Goal: Task Accomplishment & Management: Use online tool/utility

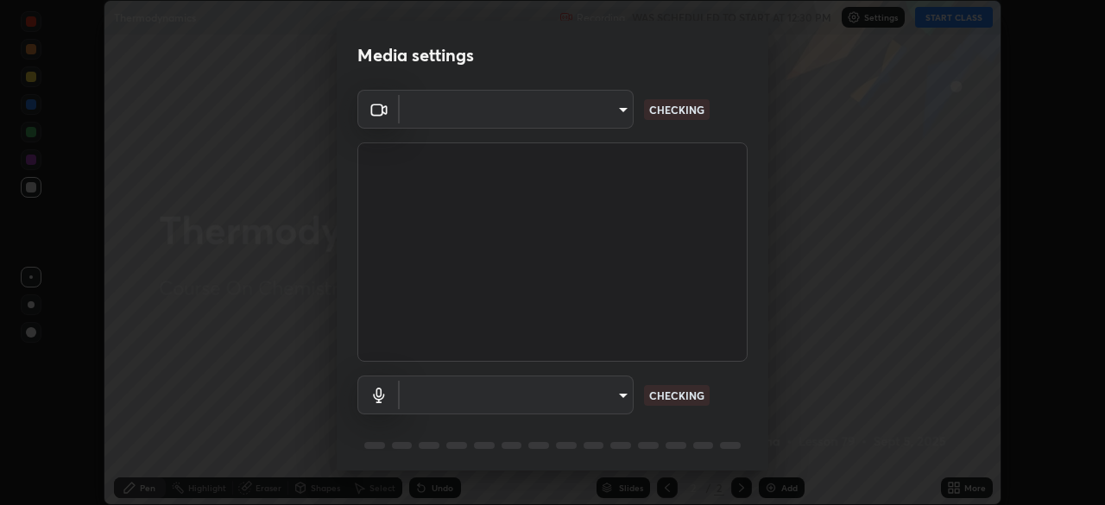
scroll to position [60, 0]
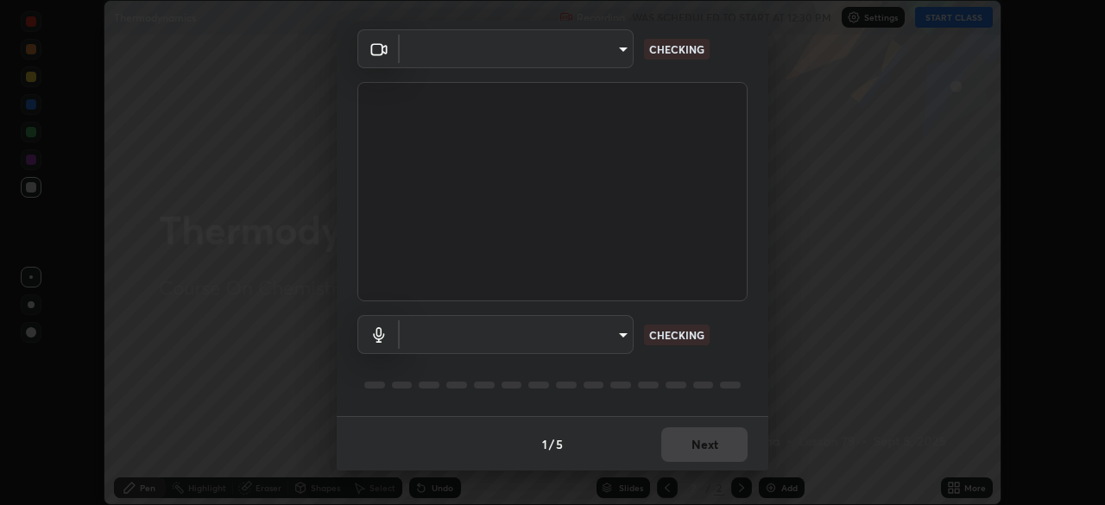
type input "1f3b1a4dbf7f6127e04a7c32b9c59d4571b9df5a52b12507af43ba0352f2305c"
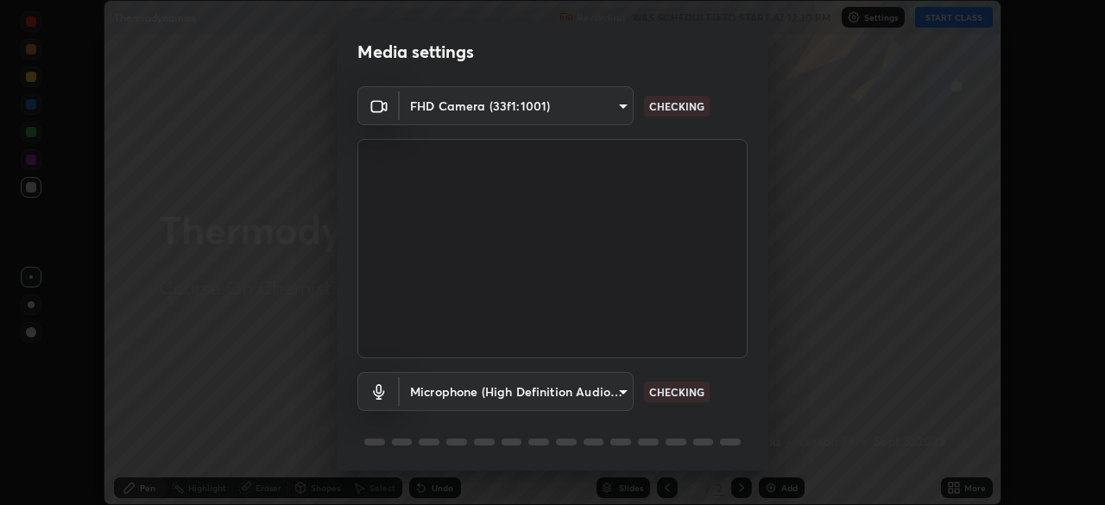
scroll to position [0, 0]
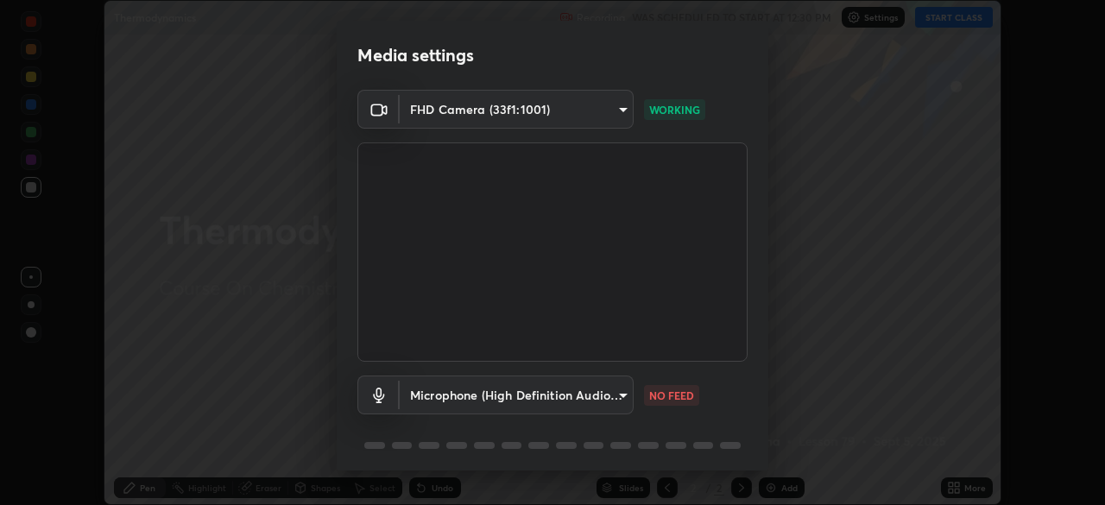
click at [605, 402] on body "Erase all Thermodynamics Recording WAS SCHEDULED TO START AT 12:30 PM Settings …" at bounding box center [552, 252] width 1105 height 505
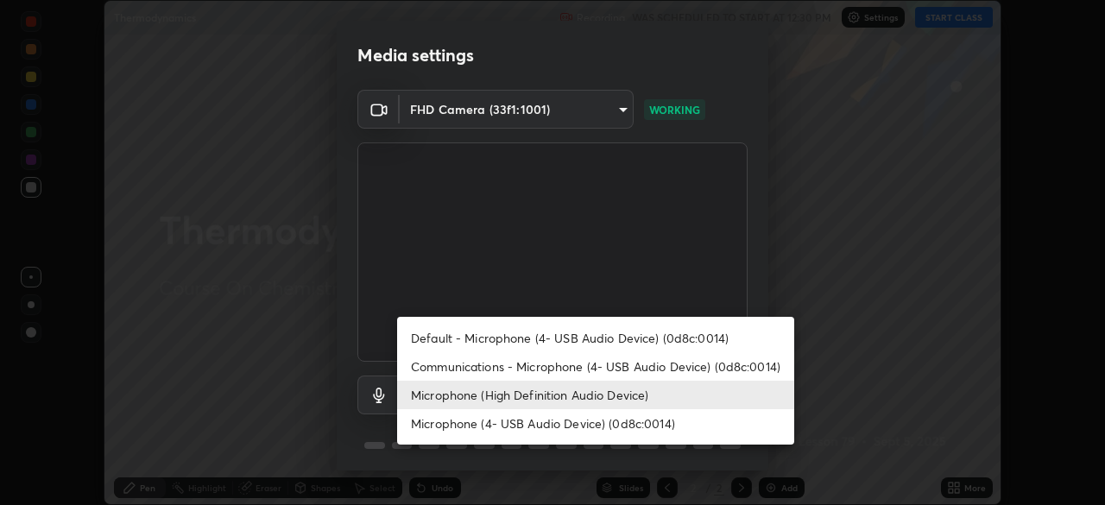
click at [623, 420] on li "Microphone (4- USB Audio Device) (0d8c:0014)" at bounding box center [595, 423] width 397 height 28
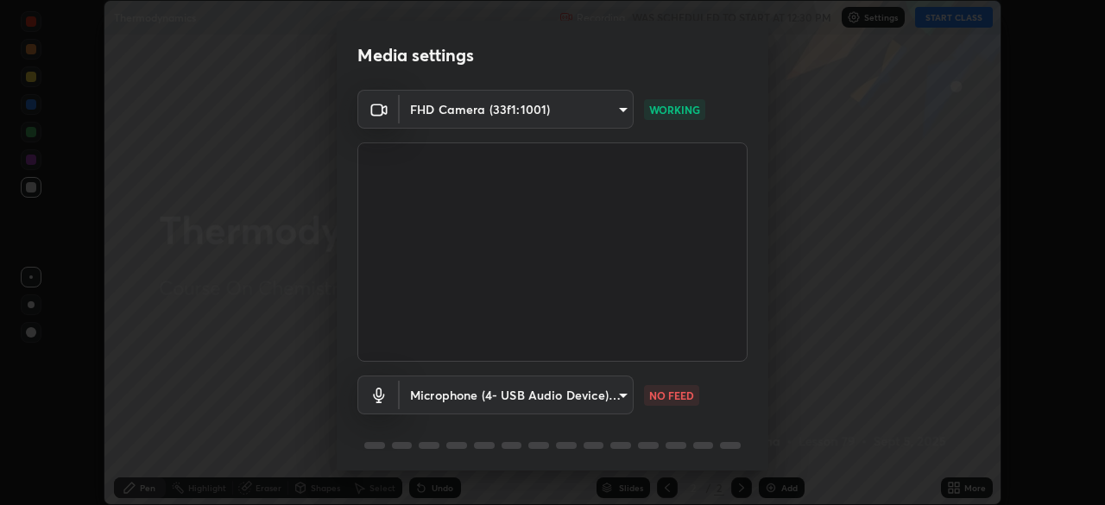
type input "e5b627718591eeaf1f58acbce375d66896c0403349ed2b511c0f677bbfff9090"
click at [597, 396] on body "Erase all Thermodynamics Recording WAS SCHEDULED TO START AT 12:30 PM Settings …" at bounding box center [552, 252] width 1105 height 505
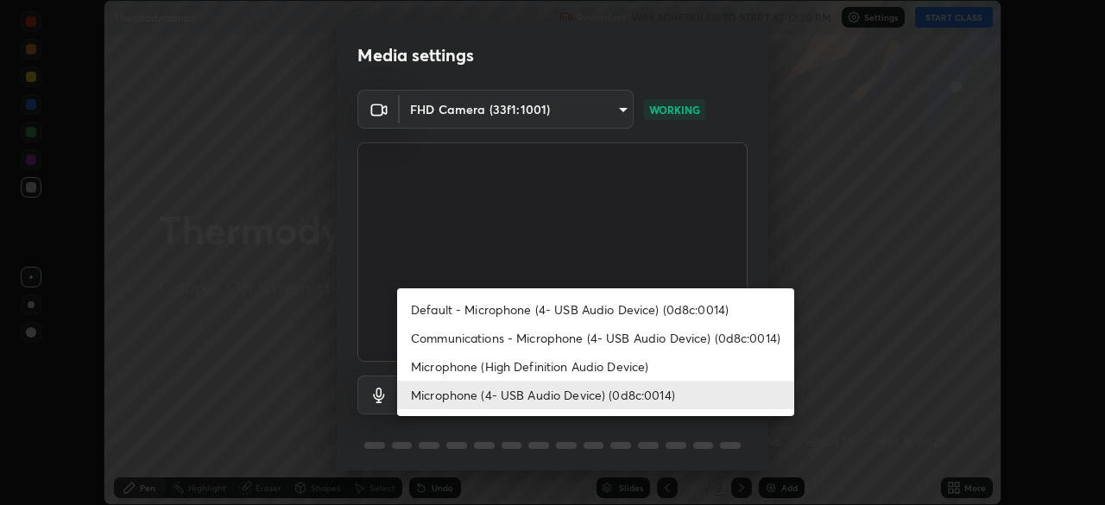
click at [646, 398] on li "Microphone (4- USB Audio Device) (0d8c:0014)" at bounding box center [595, 395] width 397 height 28
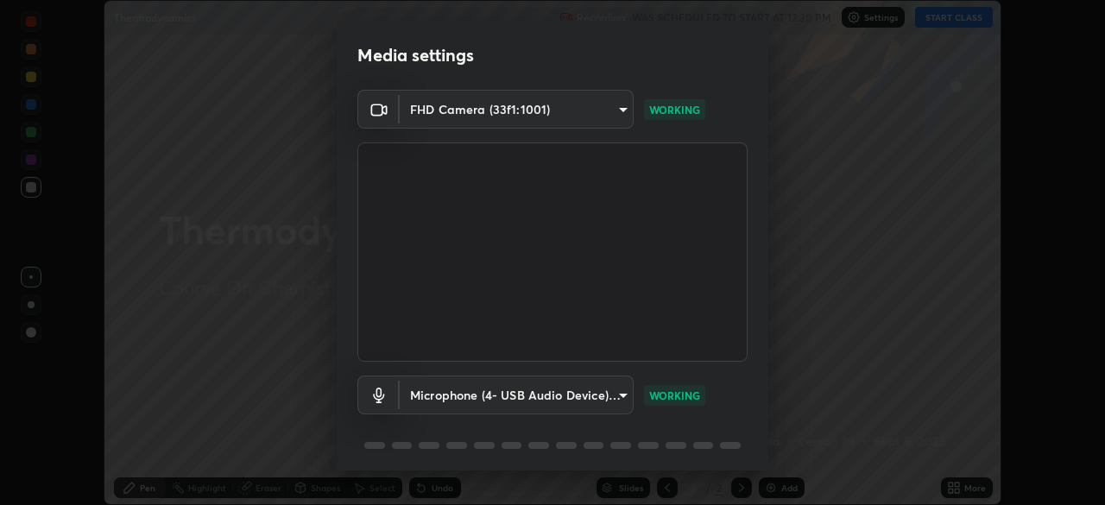
click at [428, 399] on body "Erase all Thermodynamics Recording WAS SCHEDULED TO START AT 12:30 PM Settings …" at bounding box center [552, 252] width 1105 height 505
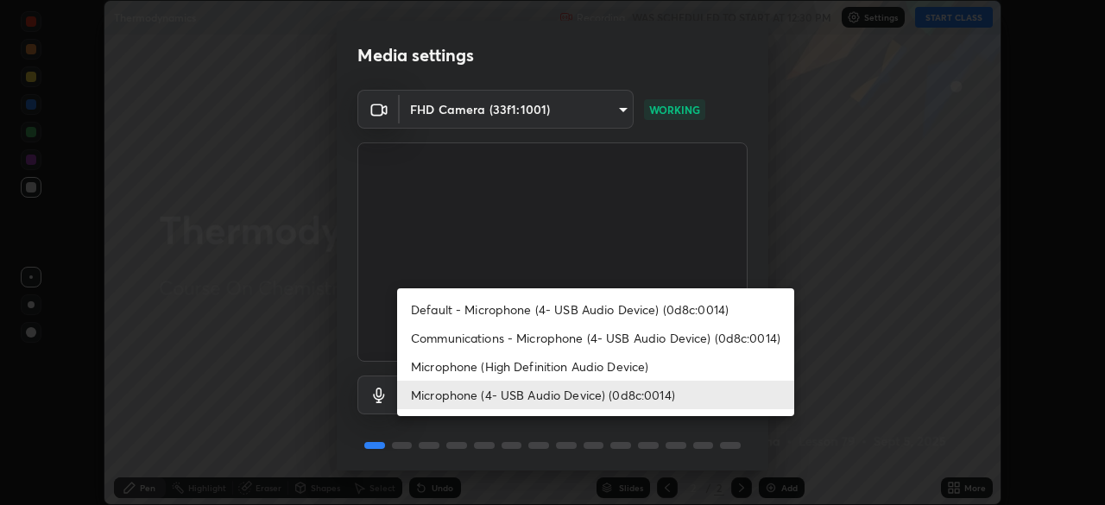
click at [736, 437] on div at bounding box center [552, 252] width 1105 height 505
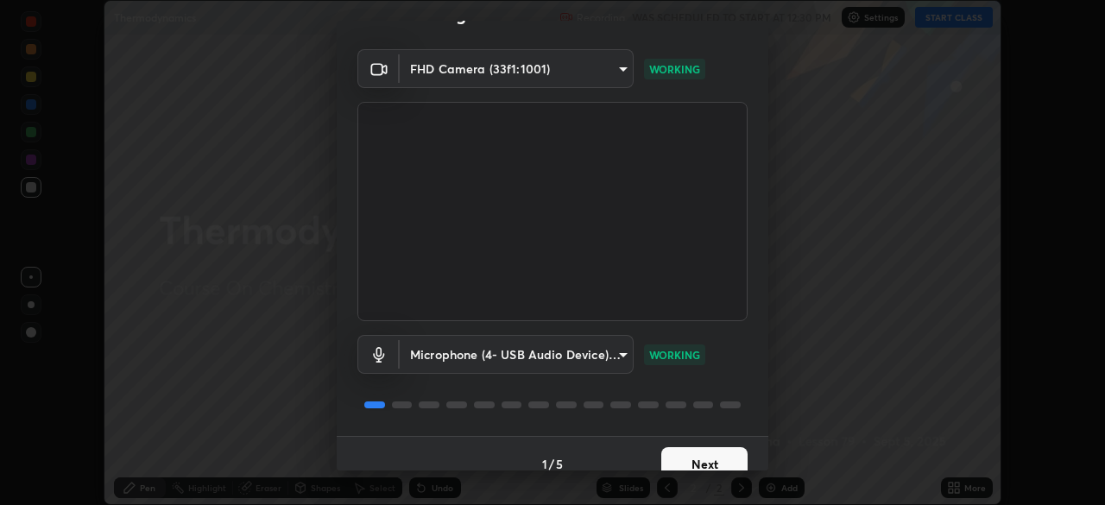
scroll to position [60, 0]
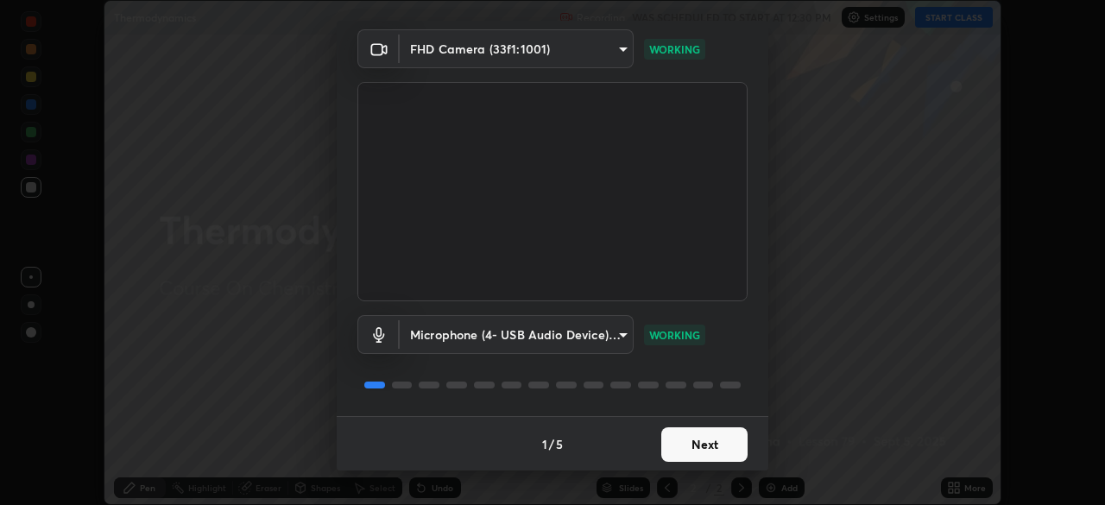
click at [724, 444] on button "Next" at bounding box center [704, 444] width 86 height 35
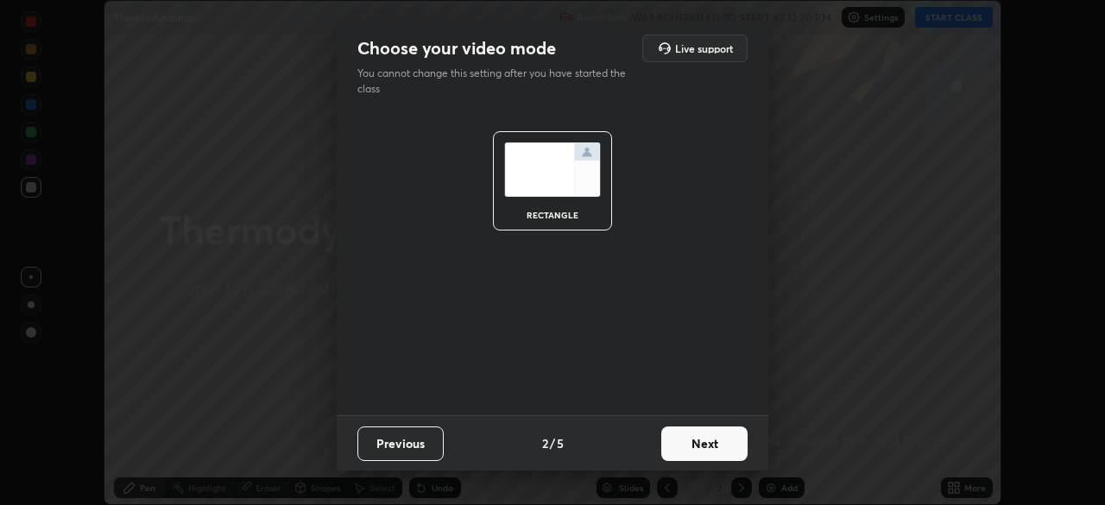
click at [722, 445] on button "Next" at bounding box center [704, 443] width 86 height 35
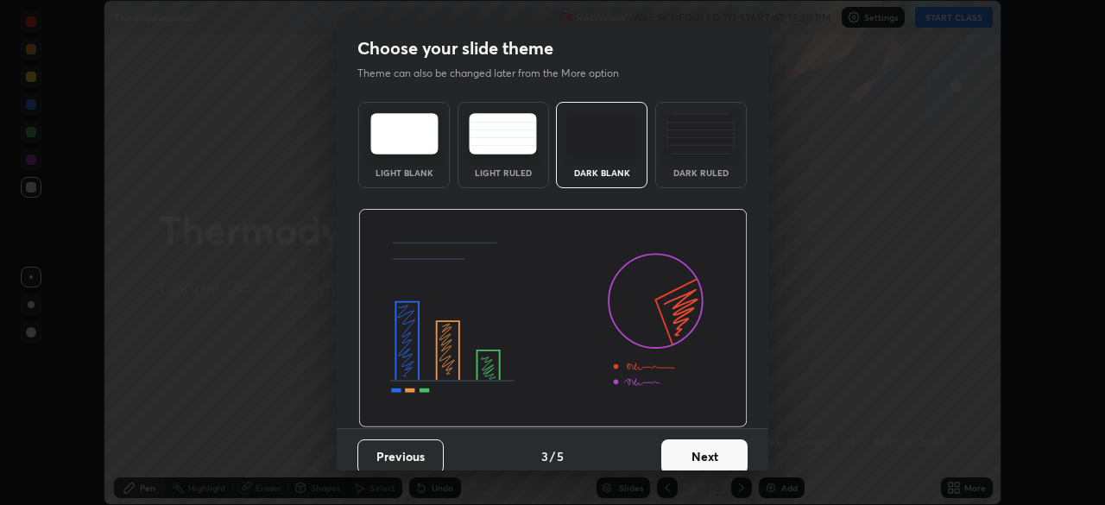
click at [725, 444] on button "Next" at bounding box center [704, 456] width 86 height 35
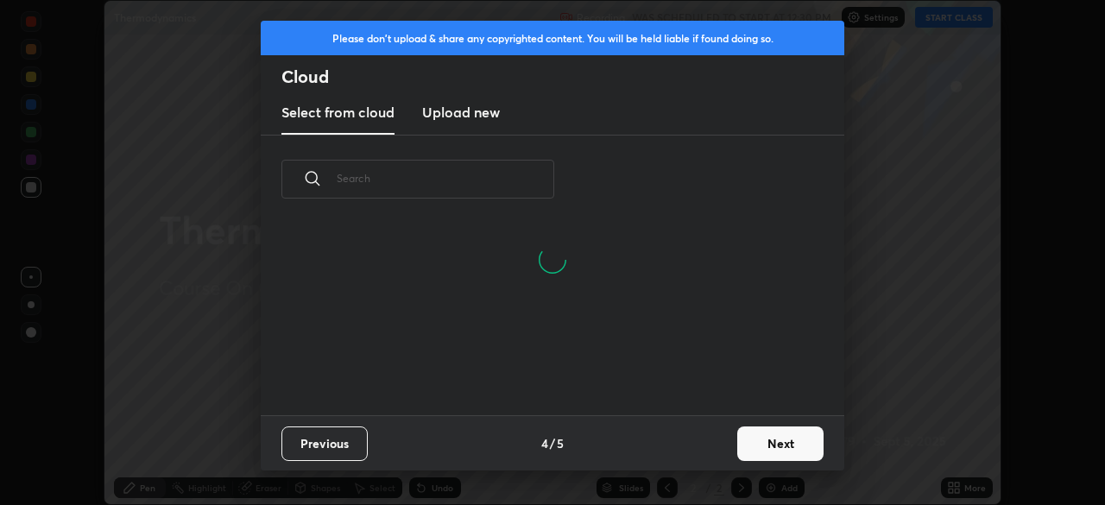
click at [764, 439] on button "Next" at bounding box center [780, 443] width 86 height 35
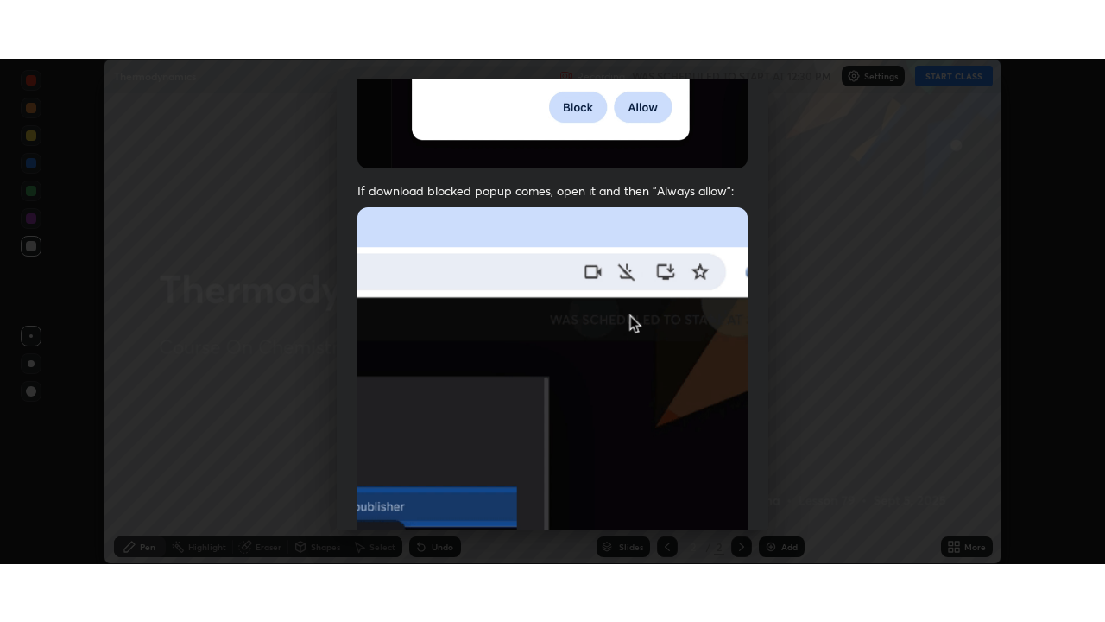
scroll to position [413, 0]
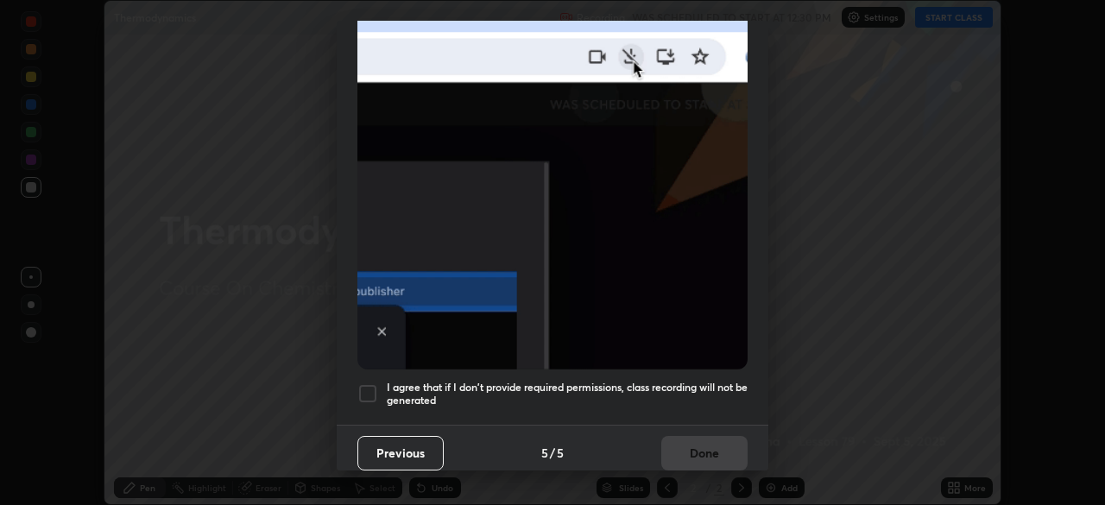
click at [378, 388] on div "I agree that if I don't provide required permissions, class recording will not …" at bounding box center [552, 393] width 390 height 21
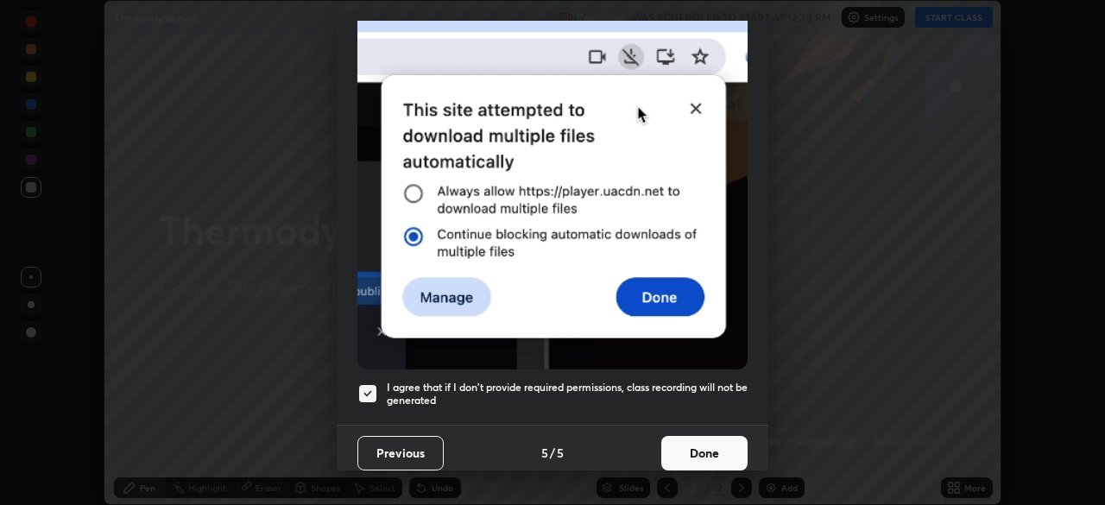
click at [717, 444] on button "Done" at bounding box center [704, 453] width 86 height 35
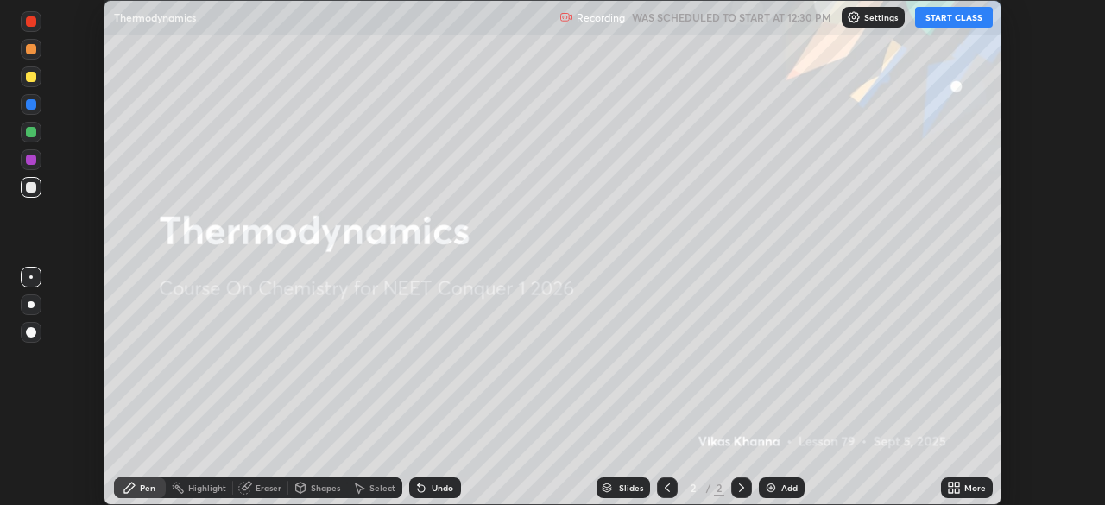
click at [956, 16] on button "START CLASS" at bounding box center [954, 17] width 78 height 21
click at [972, 489] on div "More" at bounding box center [975, 487] width 22 height 9
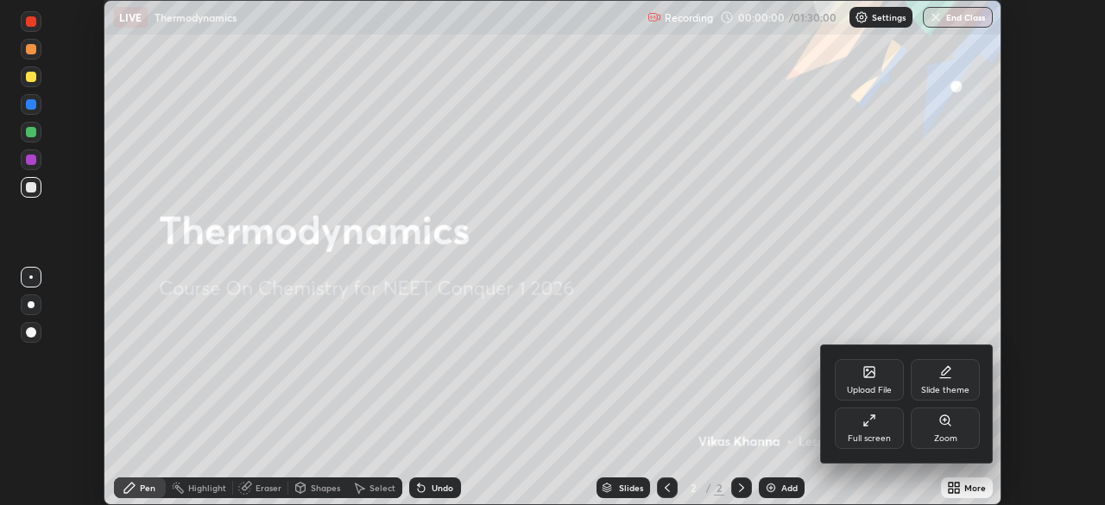
click at [881, 428] on div "Full screen" at bounding box center [869, 427] width 69 height 41
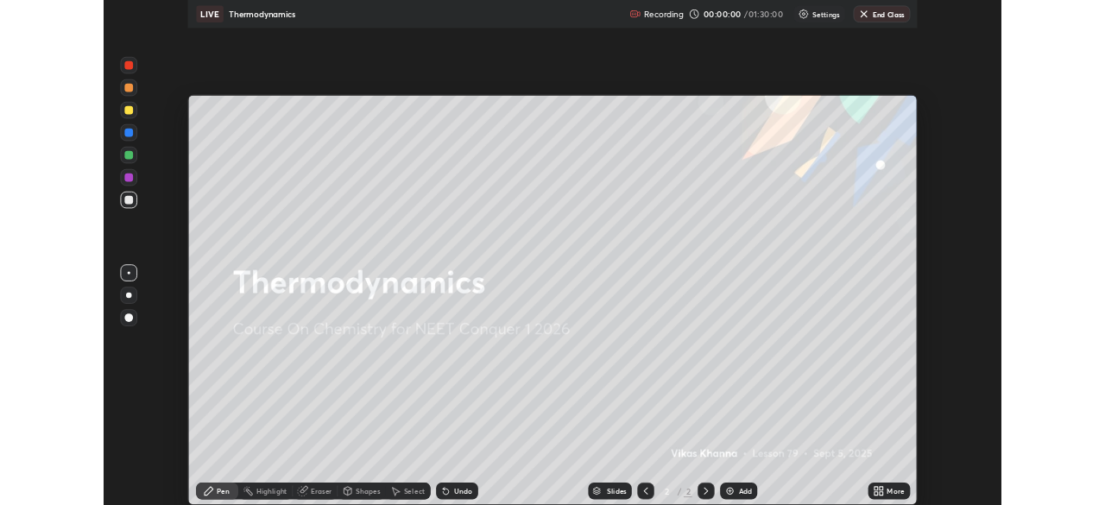
scroll to position [622, 1105]
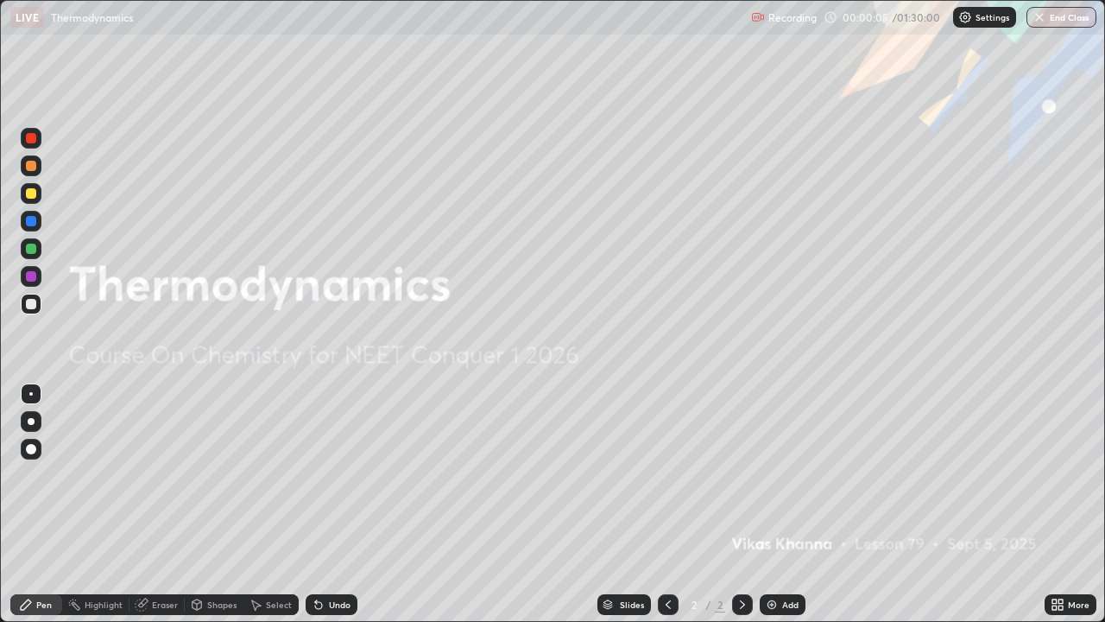
click at [1064, 504] on icon at bounding box center [1058, 604] width 14 height 14
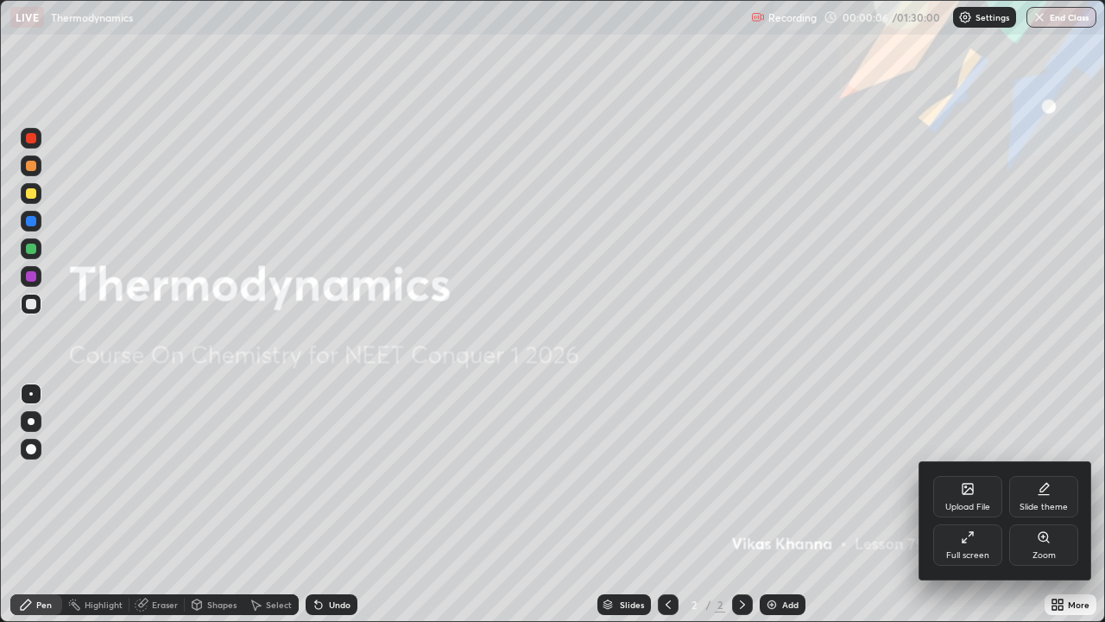
click at [962, 504] on div "Full screen" at bounding box center [967, 555] width 43 height 9
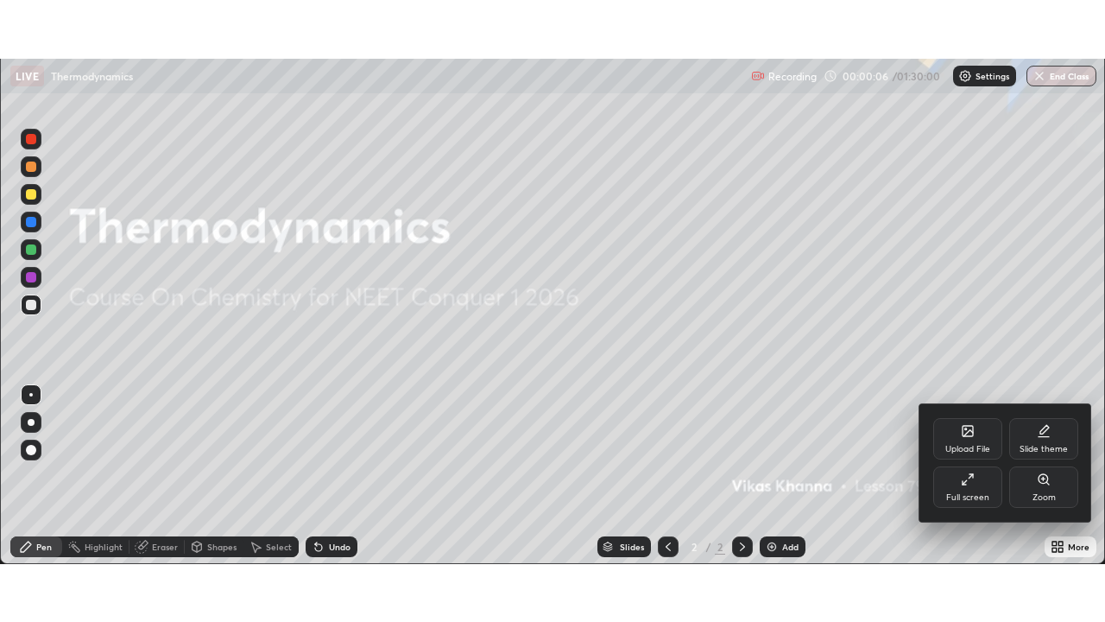
scroll to position [85828, 85229]
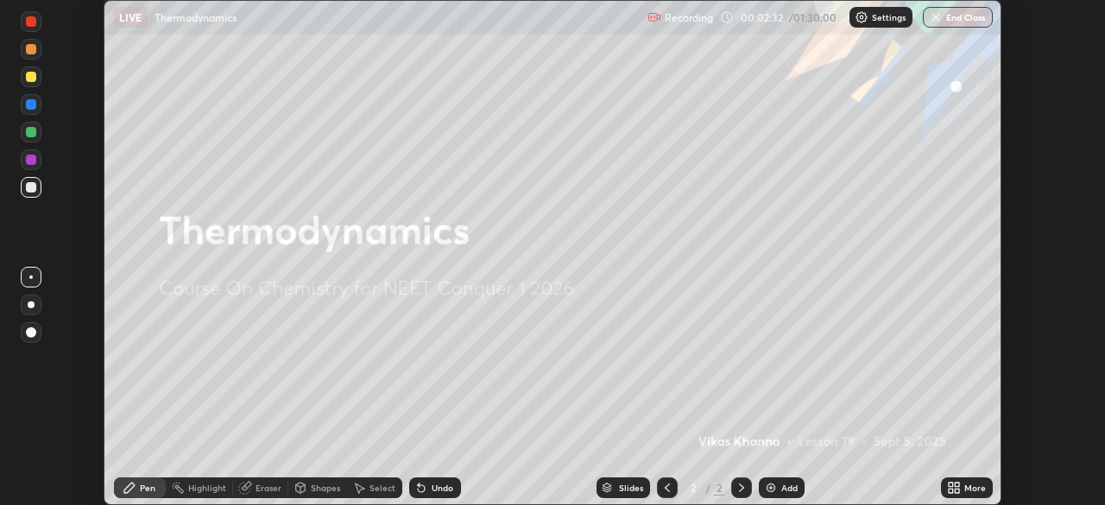
click at [970, 483] on div "More" at bounding box center [975, 487] width 22 height 9
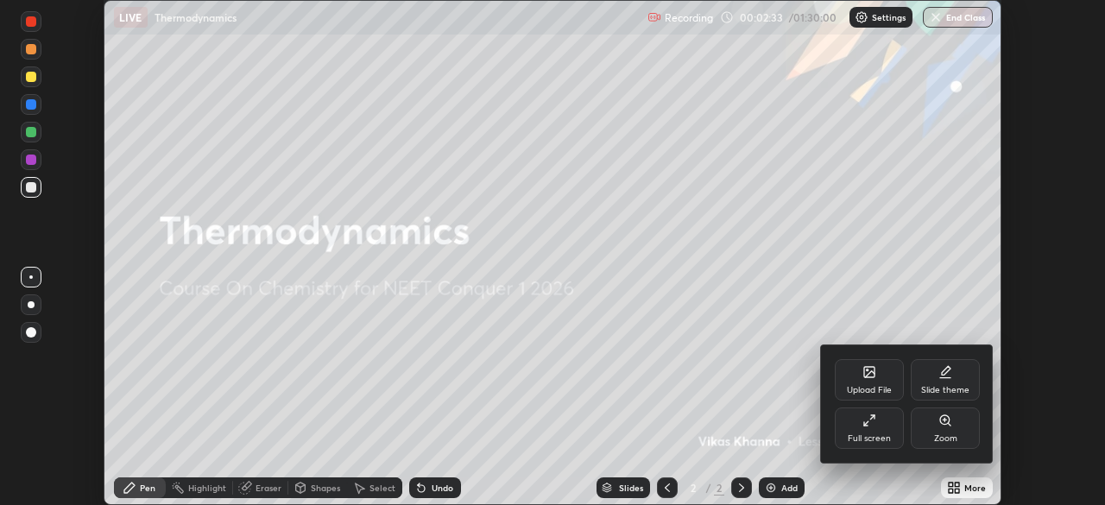
click at [881, 425] on div "Full screen" at bounding box center [869, 427] width 69 height 41
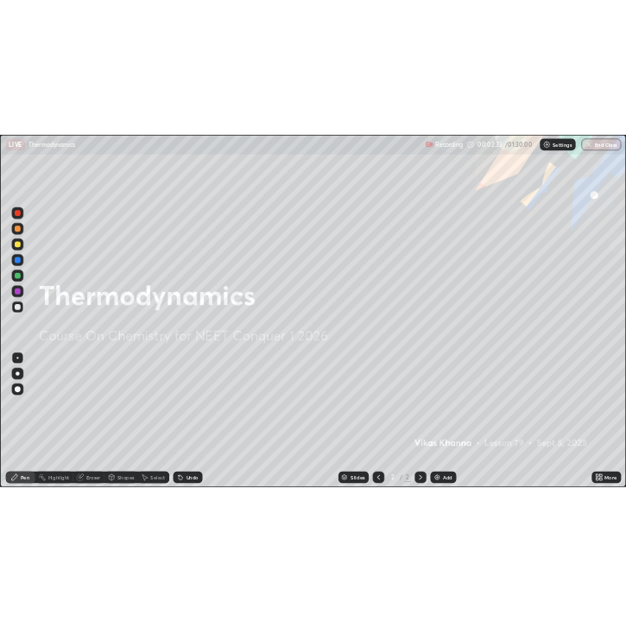
scroll to position [622, 1105]
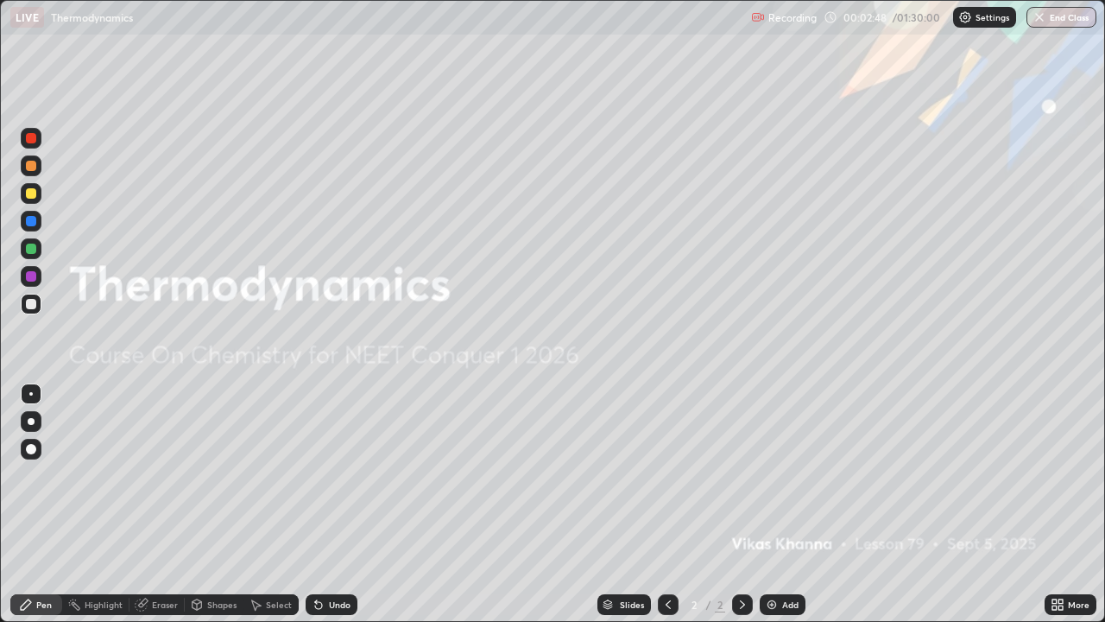
click at [791, 504] on div "Add" at bounding box center [783, 604] width 46 height 21
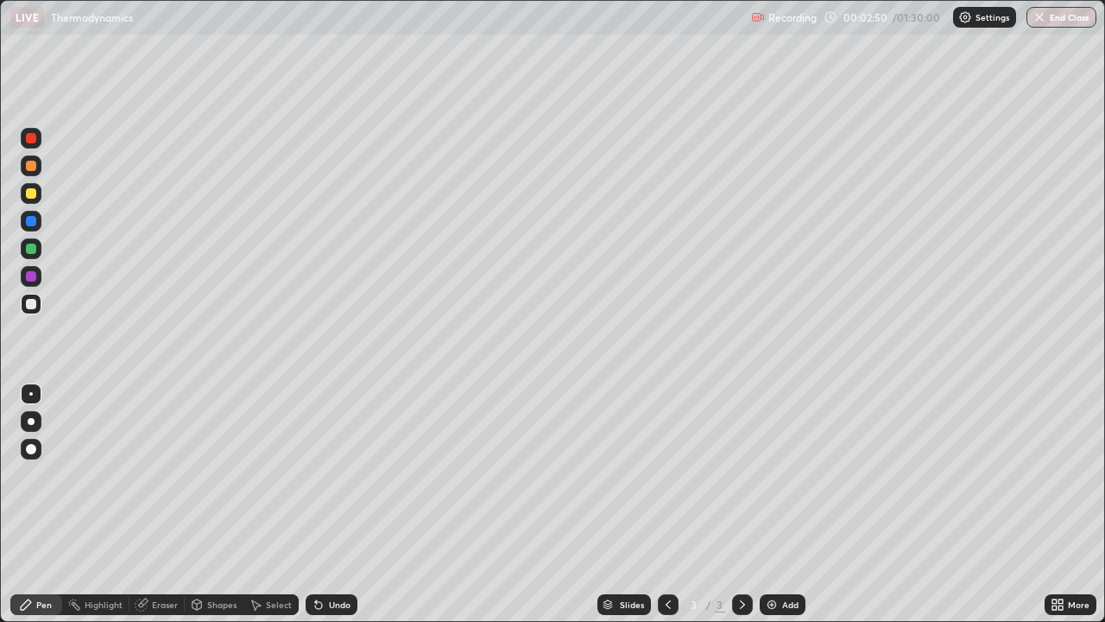
click at [36, 452] on div at bounding box center [31, 449] width 21 height 21
click at [31, 193] on div at bounding box center [31, 193] width 10 height 10
click at [210, 504] on div "Shapes" at bounding box center [221, 604] width 29 height 9
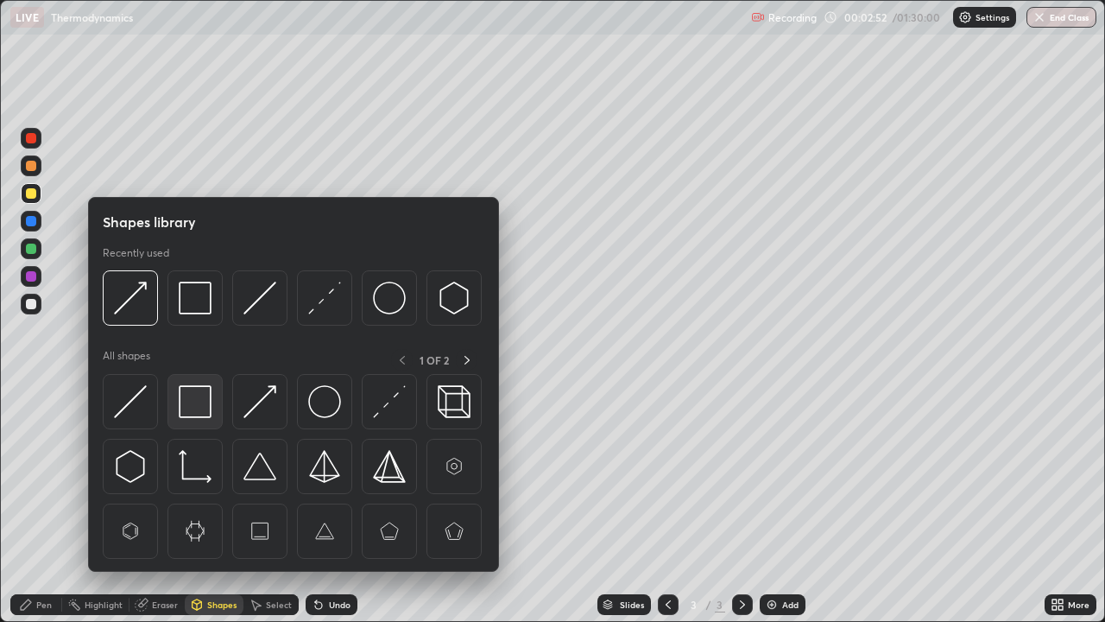
click at [200, 401] on img at bounding box center [195, 401] width 33 height 33
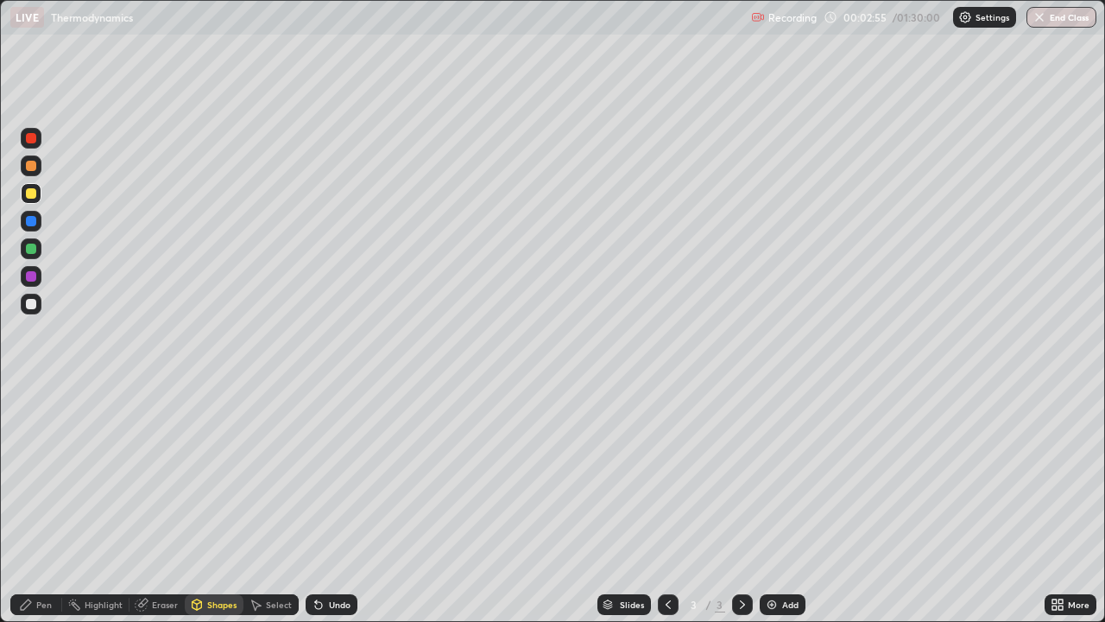
click at [329, 504] on div "Undo" at bounding box center [340, 604] width 22 height 9
click at [41, 504] on div "Pen" at bounding box center [44, 604] width 16 height 9
click at [35, 223] on div at bounding box center [31, 221] width 10 height 10
click at [35, 300] on div at bounding box center [31, 304] width 10 height 10
click at [215, 504] on div "Shapes" at bounding box center [214, 604] width 59 height 21
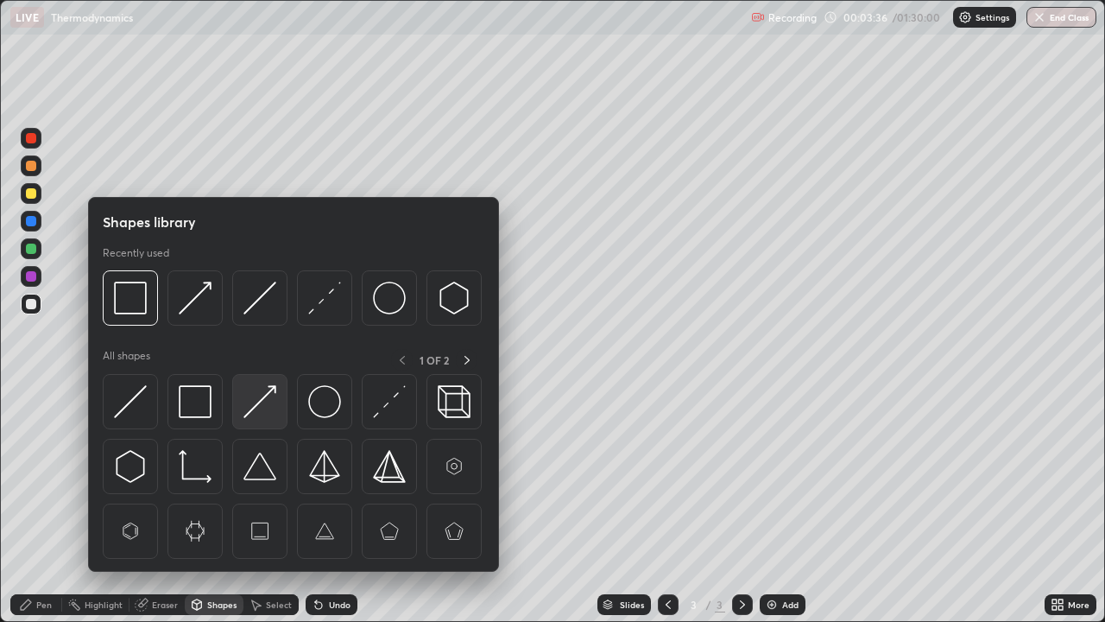
click at [256, 413] on img at bounding box center [259, 401] width 33 height 33
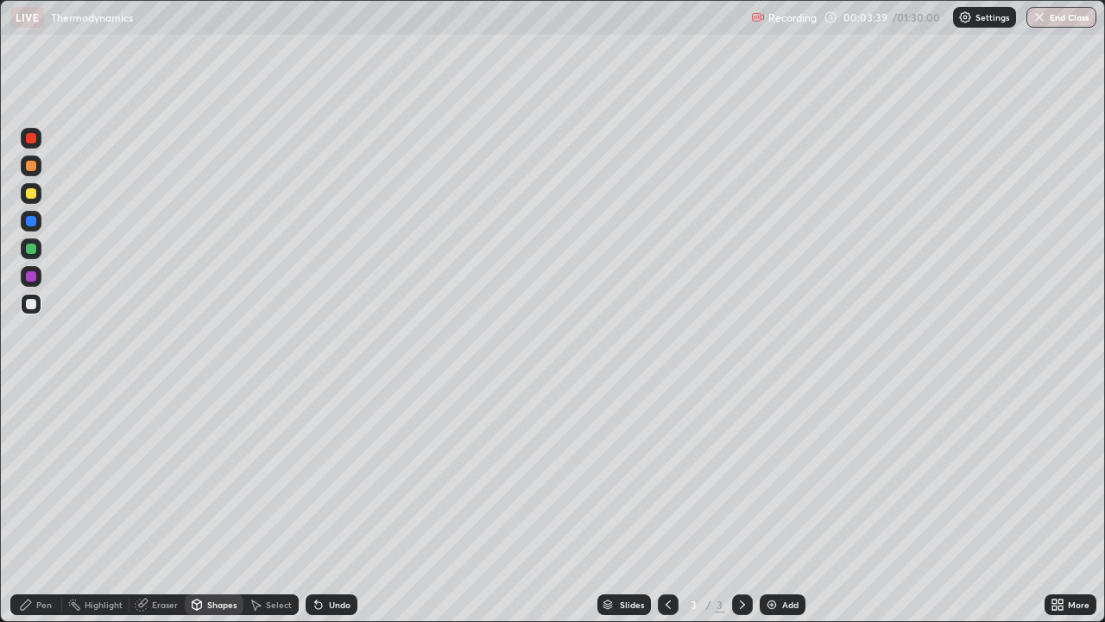
click at [42, 504] on div "Pen" at bounding box center [44, 604] width 16 height 9
click at [214, 504] on div "Shapes" at bounding box center [221, 604] width 29 height 9
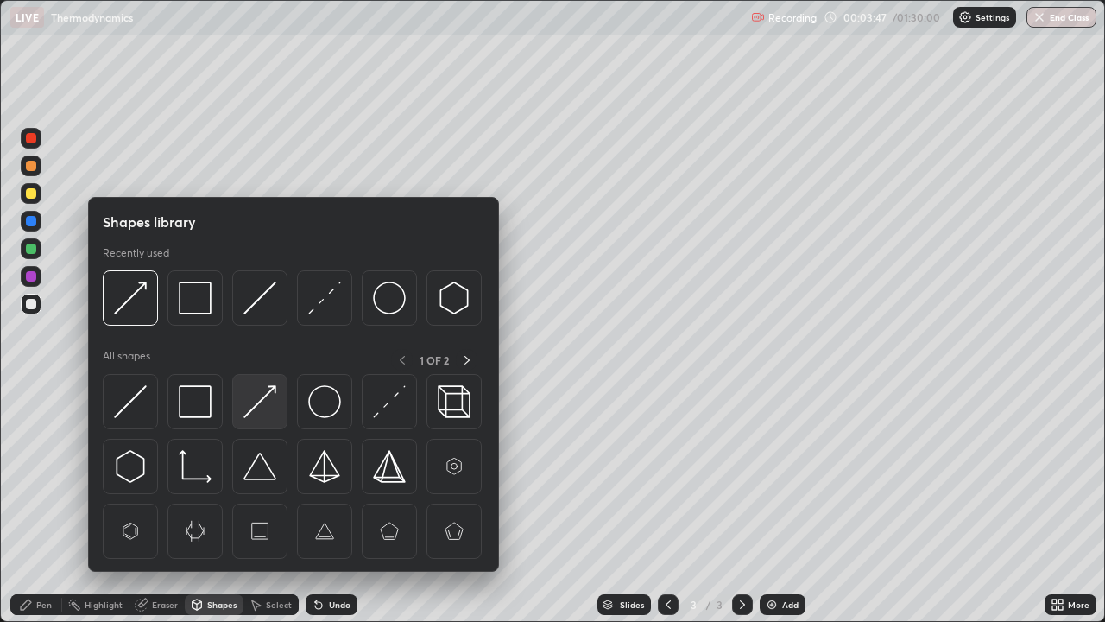
click at [267, 401] on img at bounding box center [259, 401] width 33 height 33
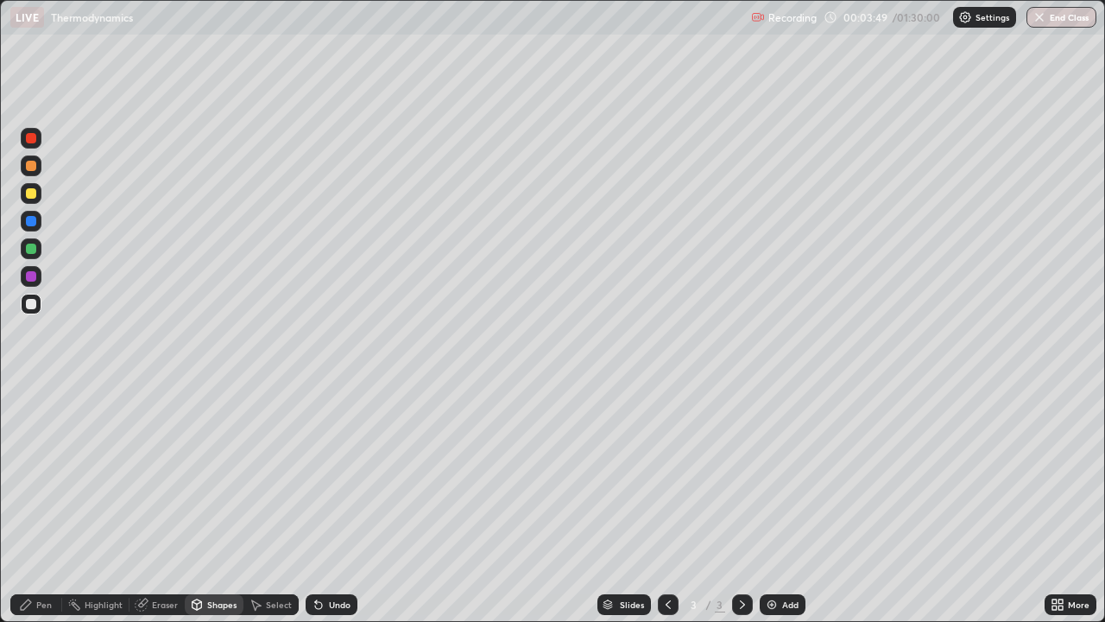
click at [46, 504] on div "Pen" at bounding box center [44, 604] width 16 height 9
click at [337, 504] on div "Undo" at bounding box center [340, 604] width 22 height 9
click at [769, 504] on img at bounding box center [772, 604] width 14 height 14
click at [209, 504] on div "Shapes" at bounding box center [221, 604] width 29 height 9
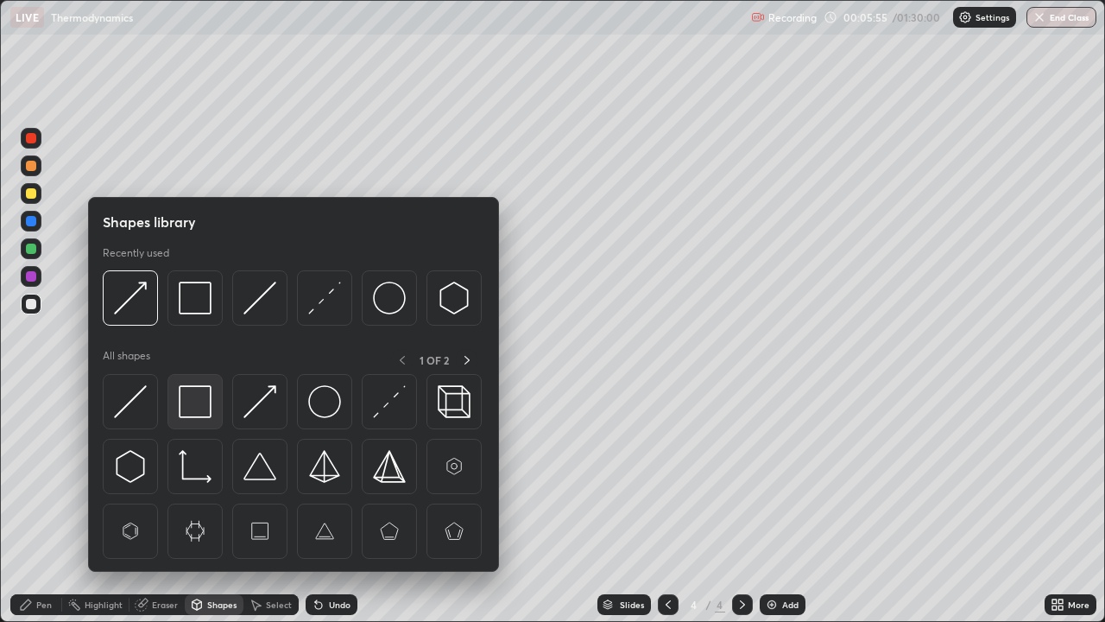
click at [194, 403] on img at bounding box center [195, 401] width 33 height 33
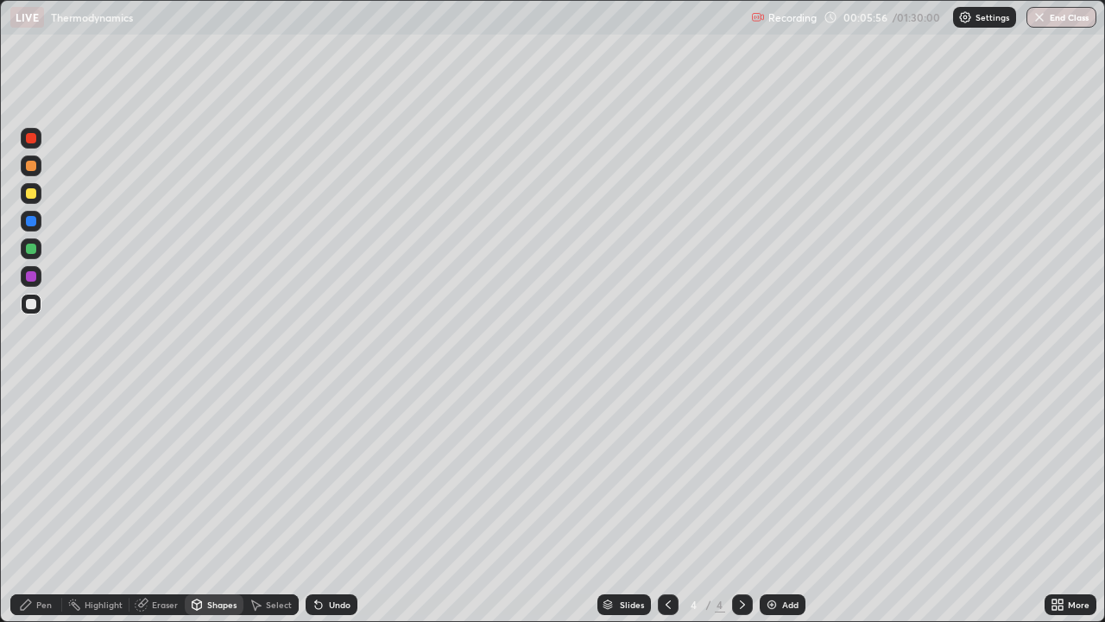
click at [35, 277] on div at bounding box center [31, 276] width 10 height 10
click at [40, 504] on div "Pen" at bounding box center [44, 604] width 16 height 9
click at [668, 504] on icon at bounding box center [668, 604] width 14 height 14
click at [737, 504] on icon at bounding box center [743, 604] width 14 height 14
click at [159, 504] on div "Eraser" at bounding box center [165, 604] width 26 height 9
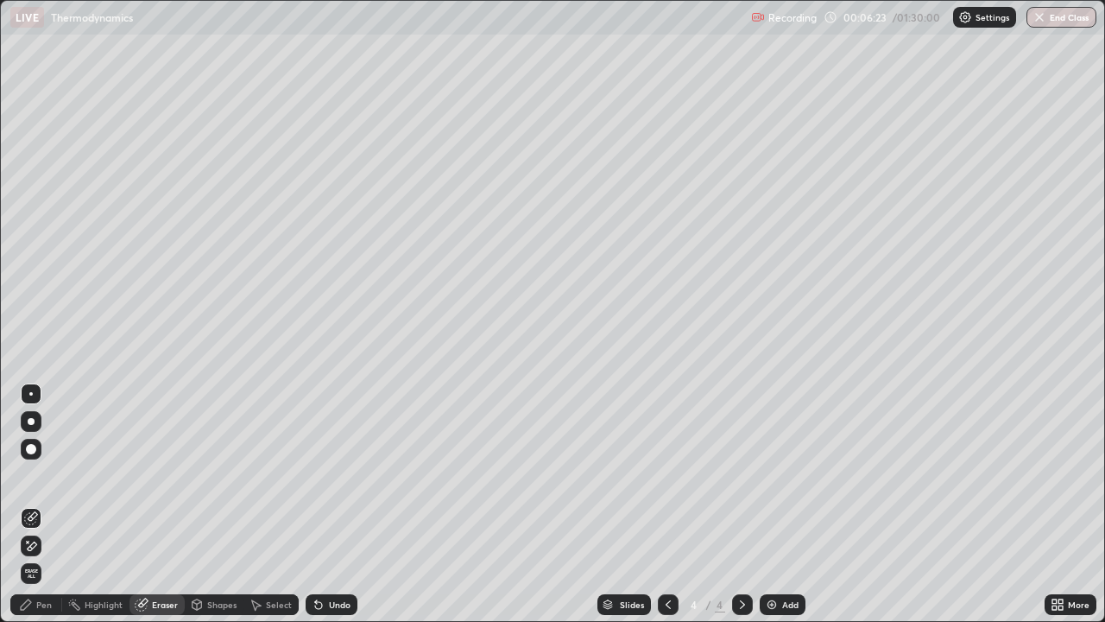
click at [40, 504] on div "Pen" at bounding box center [36, 604] width 52 height 21
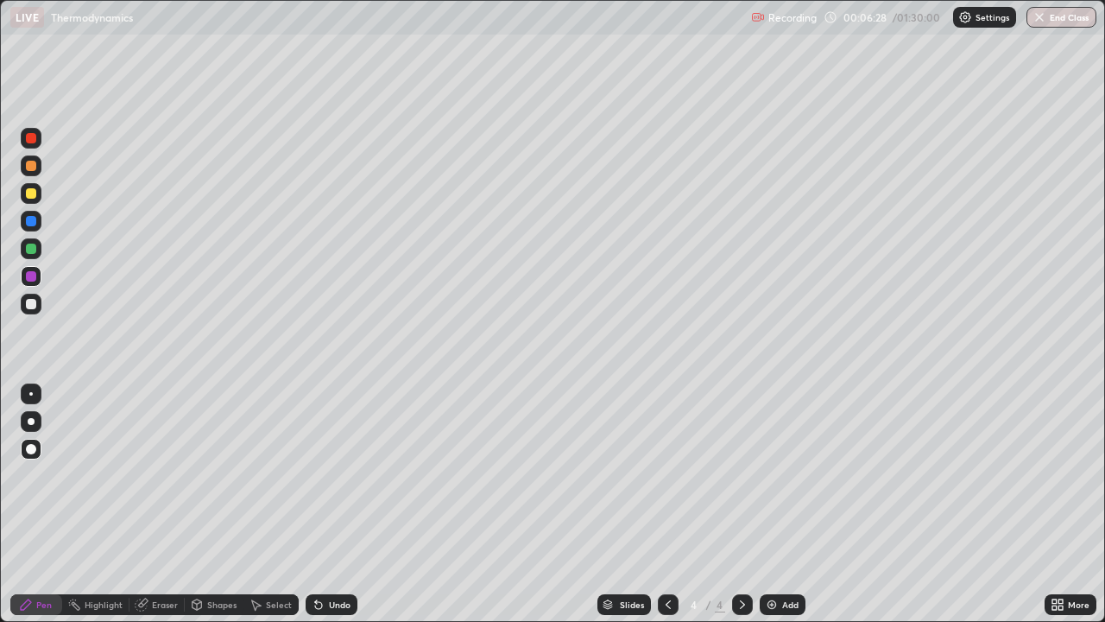
click at [667, 504] on icon at bounding box center [668, 604] width 14 height 14
click at [740, 504] on icon at bounding box center [743, 604] width 14 height 14
click at [664, 504] on icon at bounding box center [668, 604] width 14 height 14
click at [741, 504] on icon at bounding box center [743, 604] width 14 height 14
click at [668, 504] on icon at bounding box center [668, 604] width 14 height 14
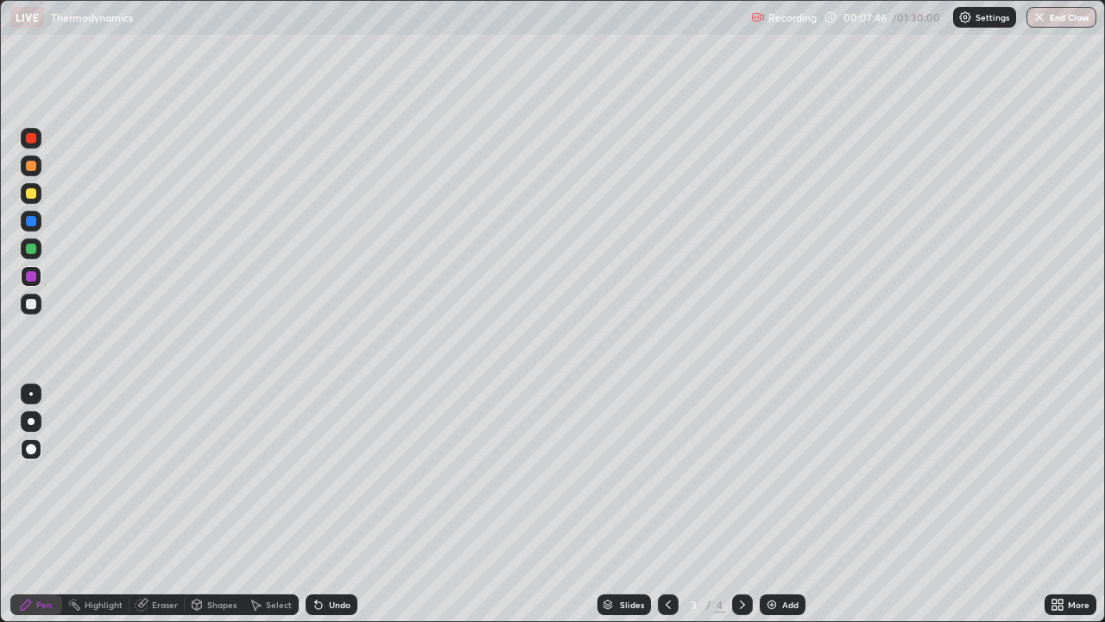
click at [741, 504] on icon at bounding box center [743, 604] width 14 height 14
click at [673, 504] on div at bounding box center [668, 604] width 21 height 21
click at [750, 504] on div at bounding box center [742, 604] width 21 height 35
click at [28, 305] on div at bounding box center [31, 304] width 10 height 10
click at [216, 504] on div "Shapes" at bounding box center [214, 604] width 59 height 21
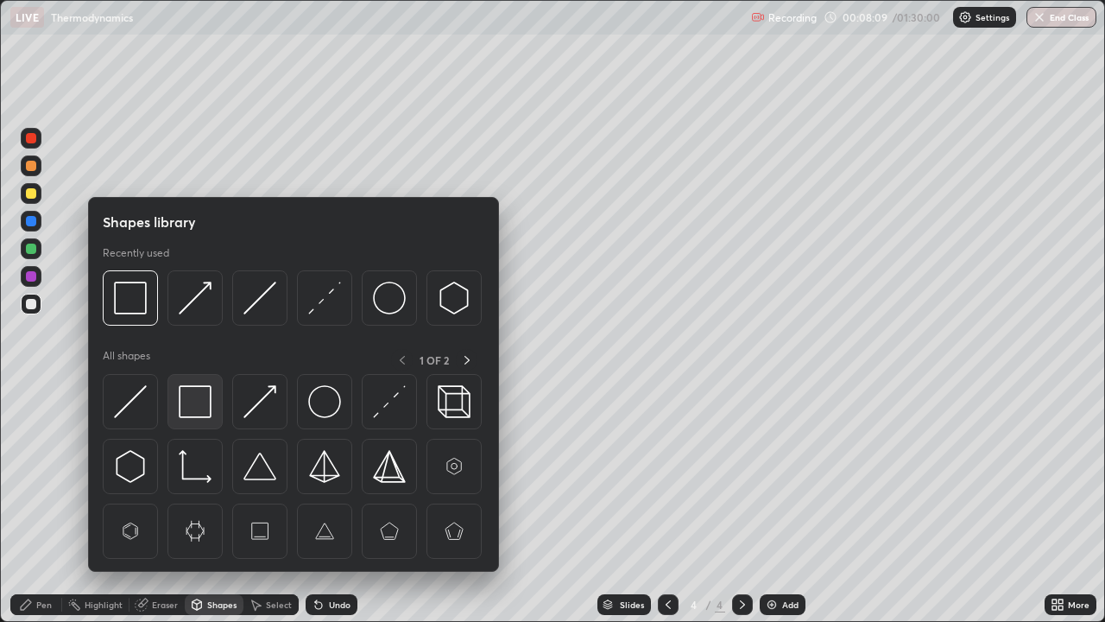
click at [202, 411] on img at bounding box center [195, 401] width 33 height 33
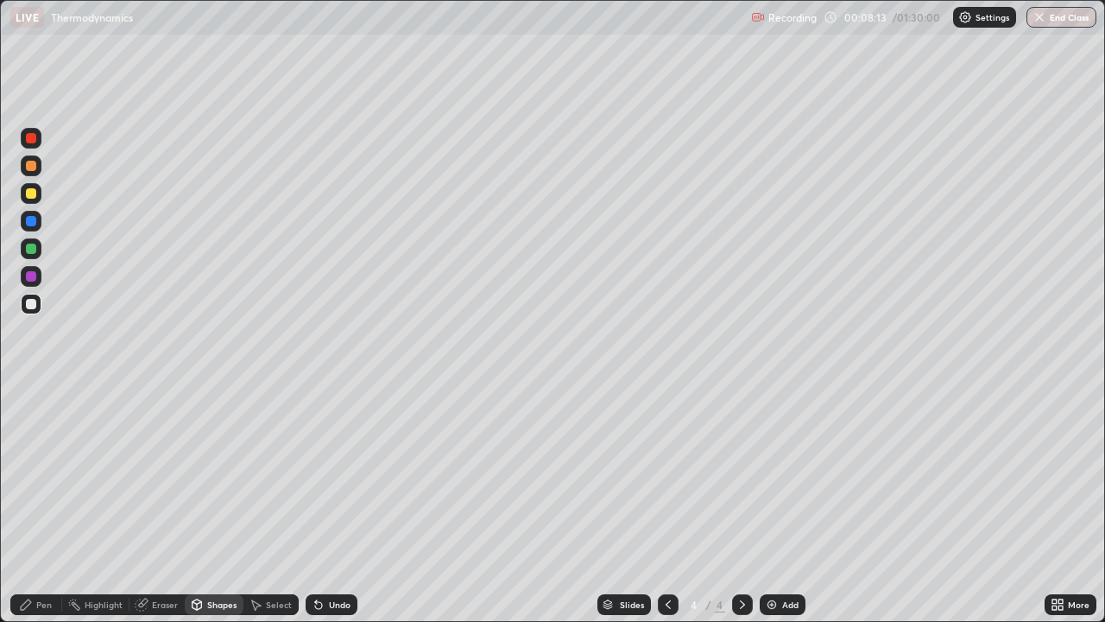
click at [31, 504] on icon at bounding box center [26, 604] width 14 height 14
click at [787, 504] on div "Add" at bounding box center [790, 604] width 16 height 9
click at [227, 504] on div "Shapes" at bounding box center [221, 604] width 29 height 9
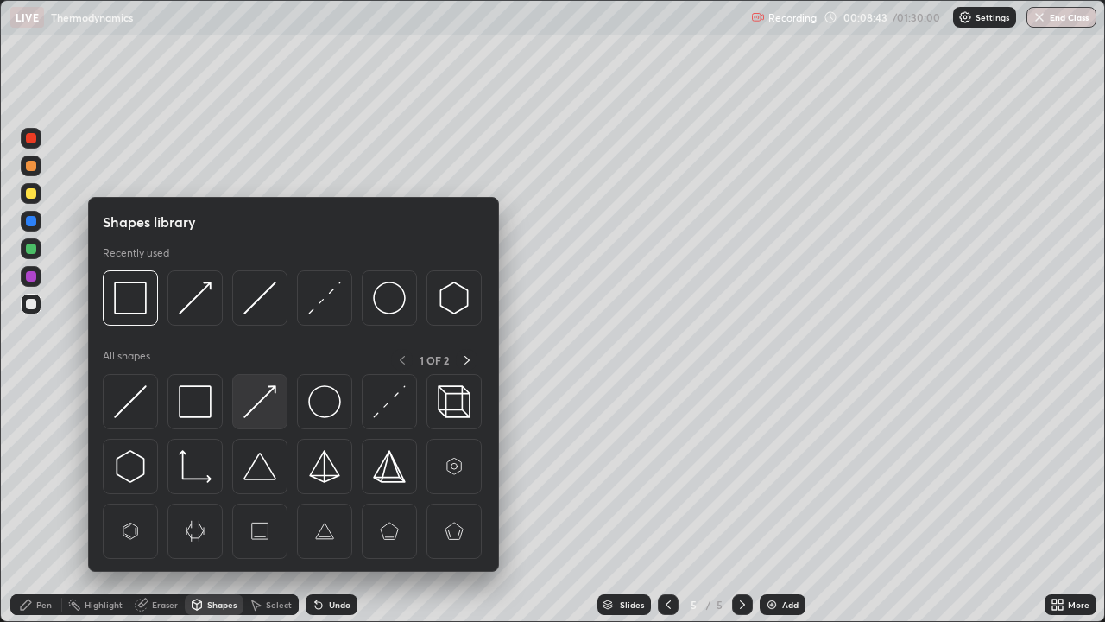
click at [256, 410] on img at bounding box center [259, 401] width 33 height 33
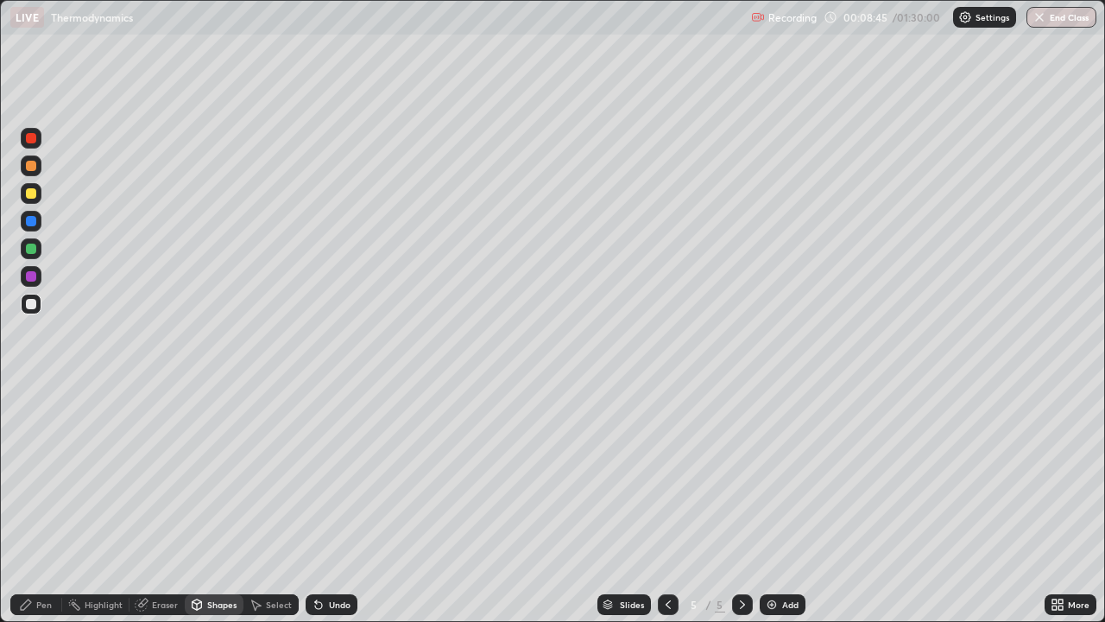
click at [41, 504] on div "Pen" at bounding box center [36, 604] width 52 height 21
click at [332, 504] on div "Undo" at bounding box center [332, 604] width 52 height 21
click at [340, 504] on div "Undo" at bounding box center [340, 604] width 22 height 9
click at [776, 504] on img at bounding box center [772, 604] width 14 height 14
click at [663, 504] on div at bounding box center [668, 604] width 21 height 21
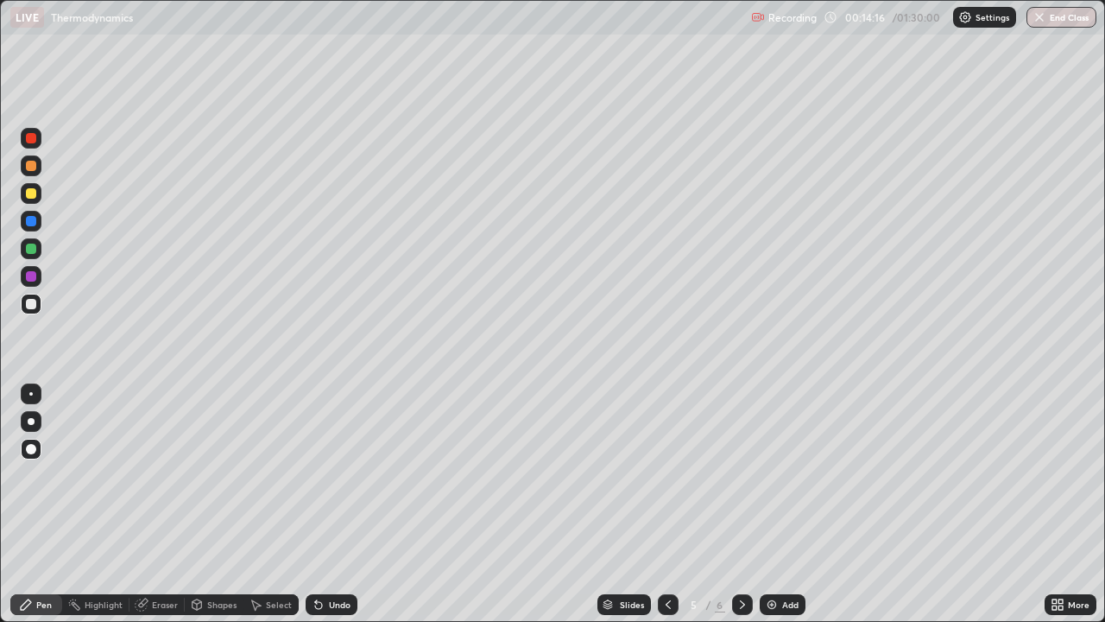
click at [666, 504] on icon at bounding box center [668, 604] width 14 height 14
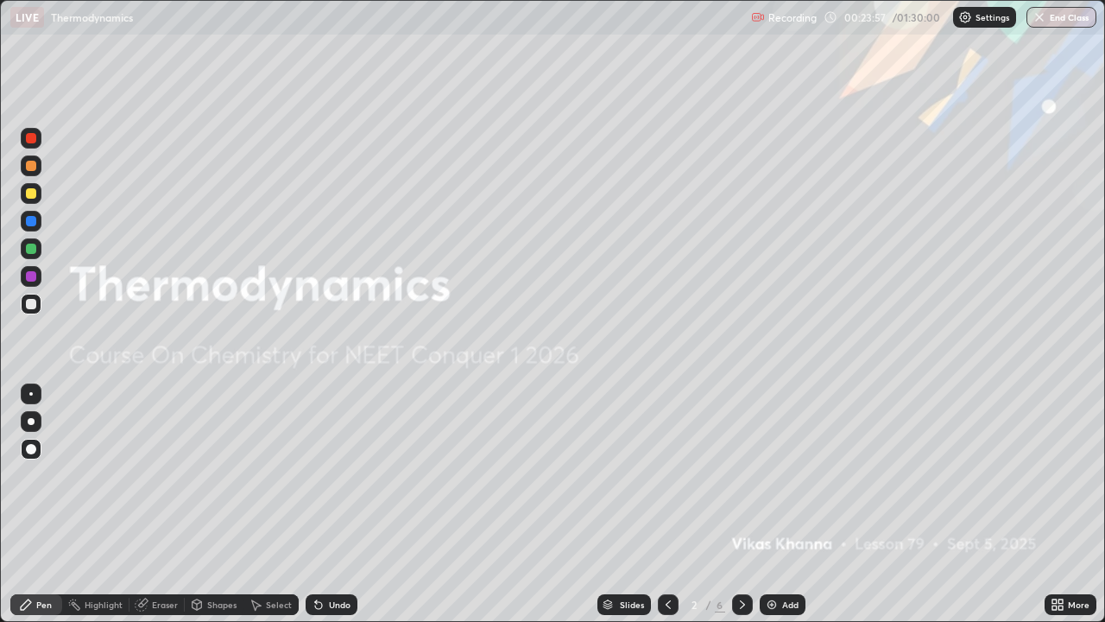
click at [401, 504] on div "Slides 2 / 6 Add" at bounding box center [700, 604] width 687 height 35
click at [423, 504] on div "Slides 2 / 6 Add" at bounding box center [700, 604] width 687 height 35
click at [944, 504] on div "Slides 2 / 6 Add" at bounding box center [700, 604] width 687 height 35
click at [1063, 504] on icon at bounding box center [1058, 604] width 14 height 14
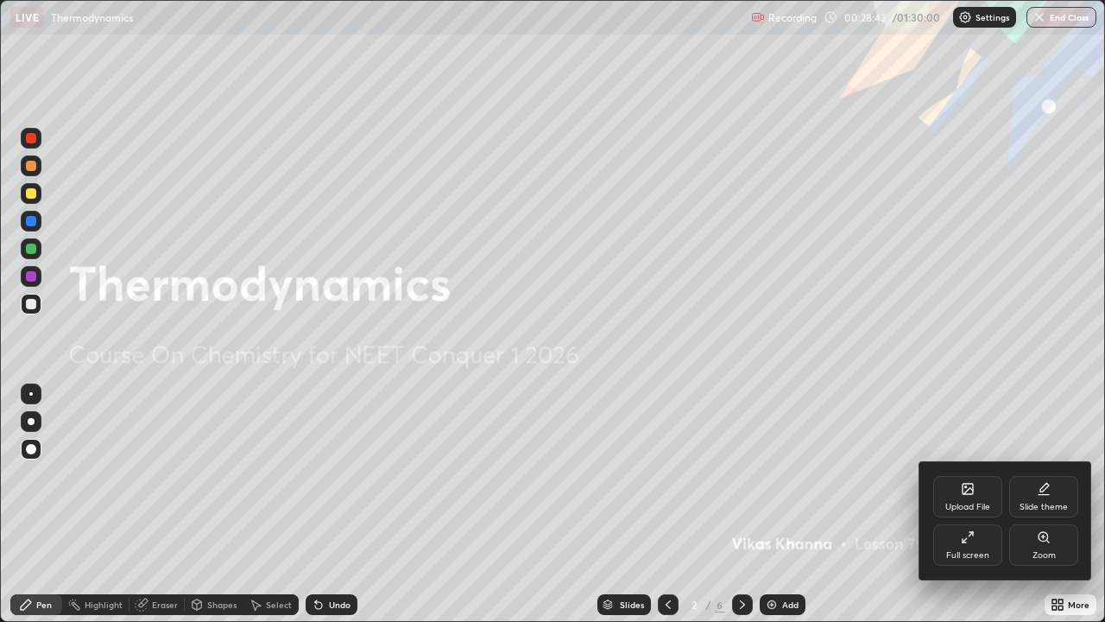
click at [1057, 504] on div at bounding box center [552, 311] width 1105 height 622
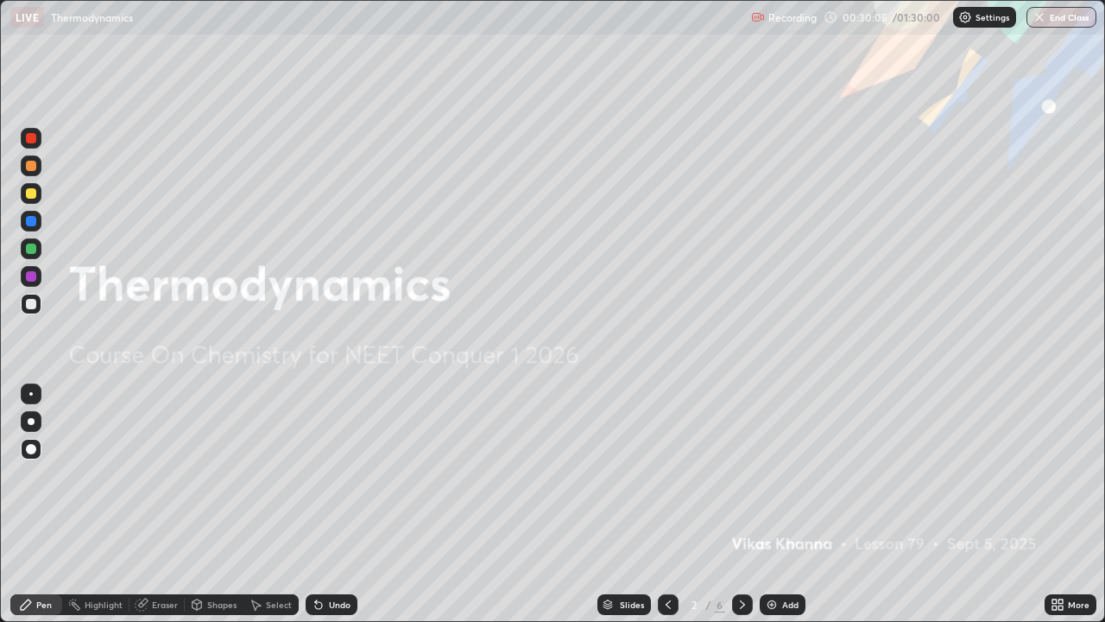
click at [1067, 504] on div "More" at bounding box center [1071, 604] width 52 height 21
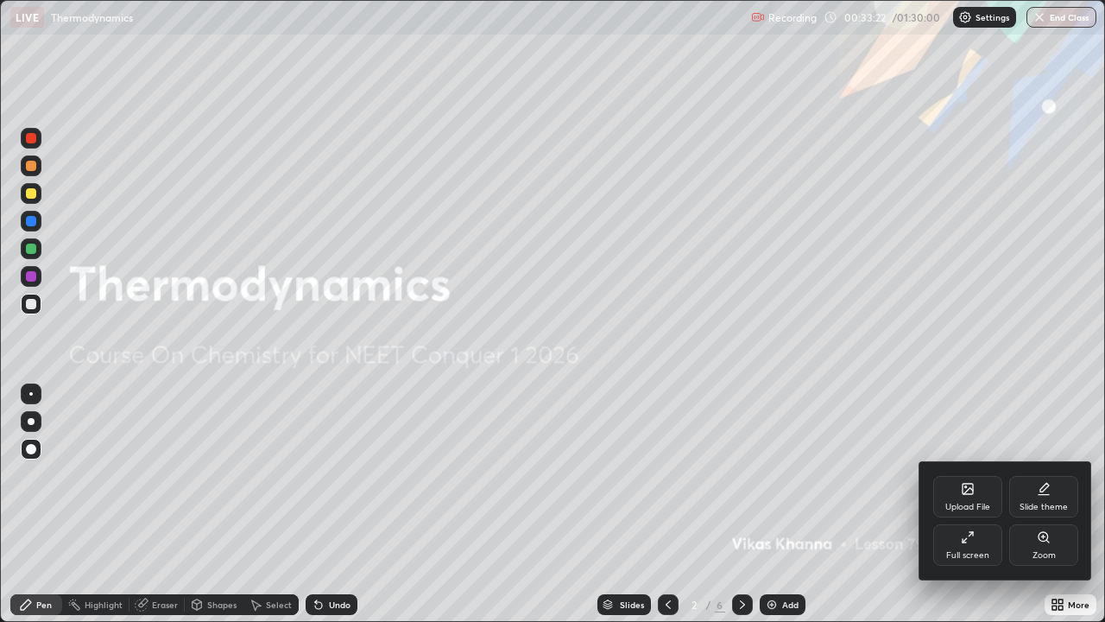
click at [1104, 487] on div at bounding box center [552, 311] width 1105 height 622
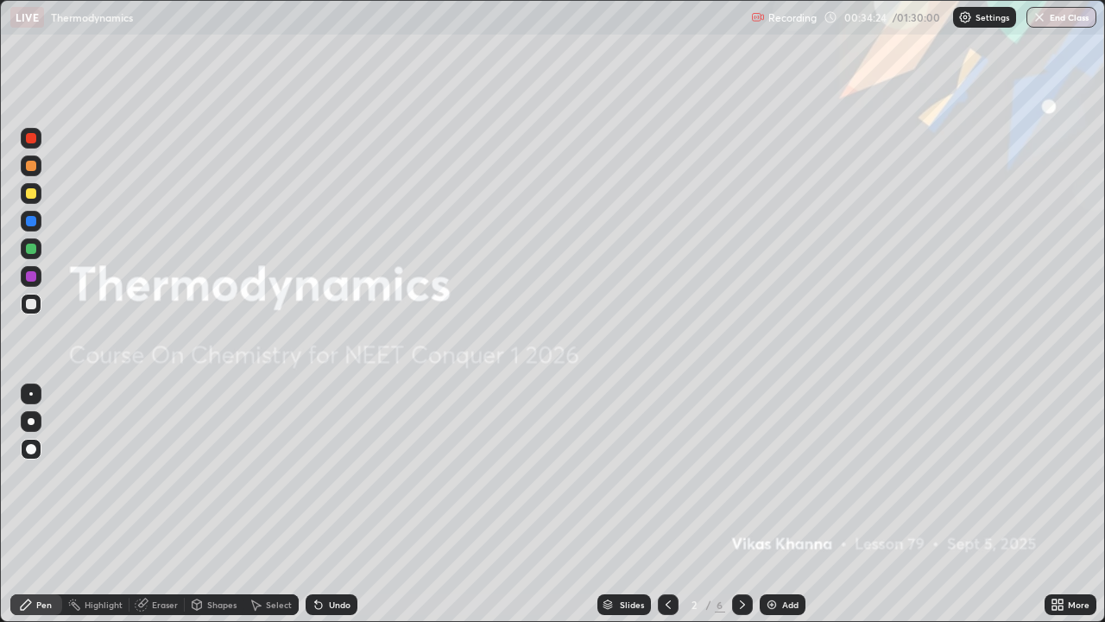
click at [667, 504] on icon at bounding box center [668, 604] width 14 height 14
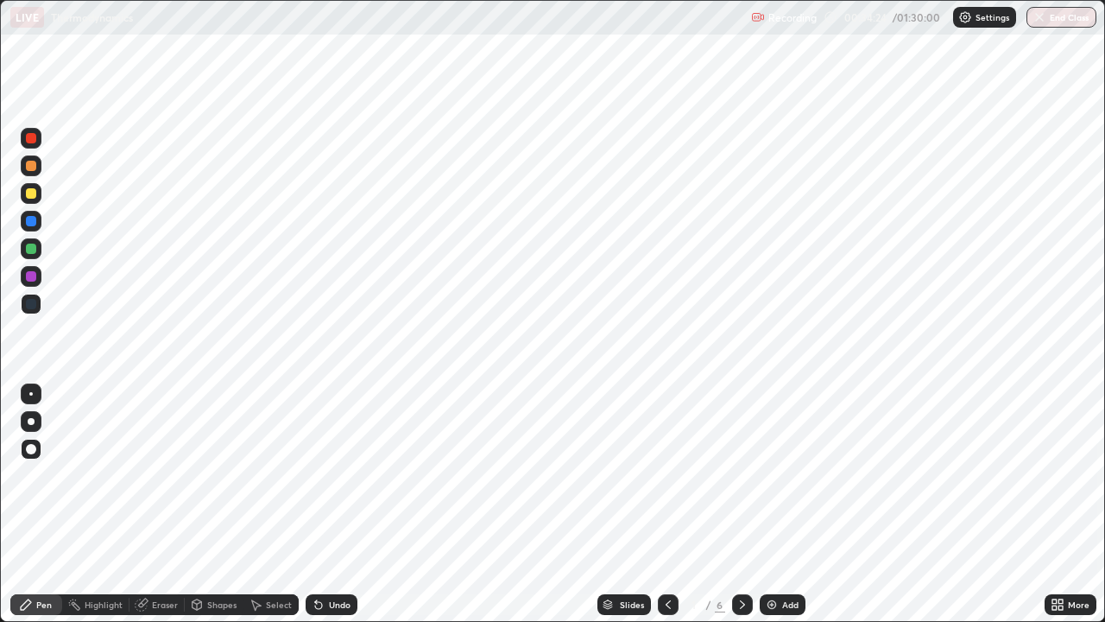
click at [666, 504] on icon at bounding box center [668, 604] width 5 height 9
click at [893, 504] on div "Slides 1 / 6 Add" at bounding box center [700, 604] width 687 height 35
click at [789, 504] on div "Add" at bounding box center [790, 604] width 16 height 9
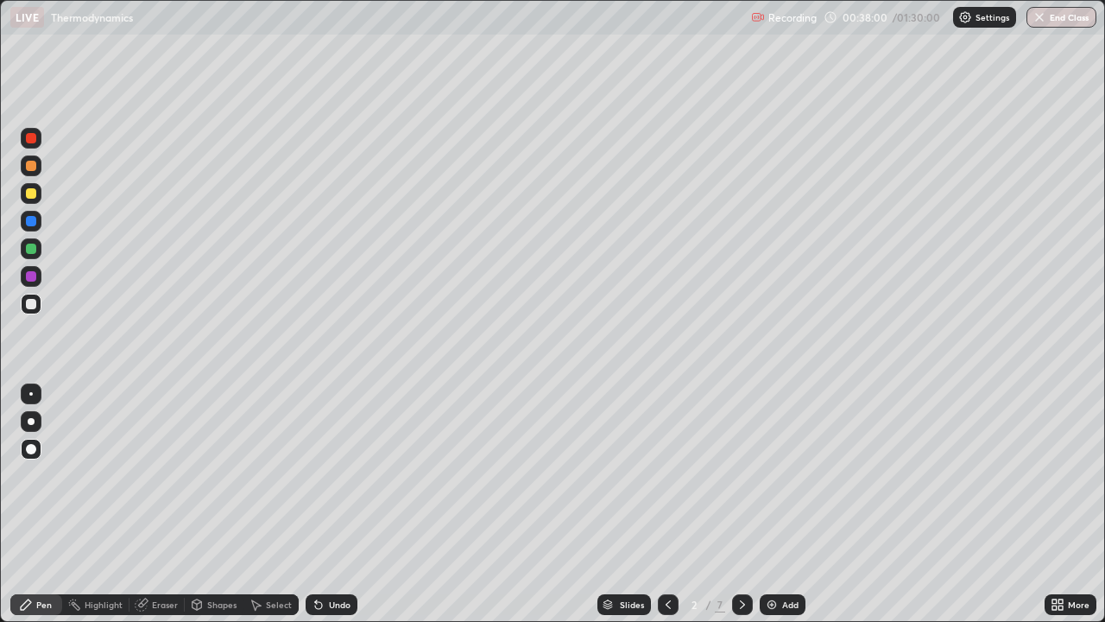
click at [12, 504] on div "Pen" at bounding box center [36, 604] width 52 height 21
